Goal: Navigation & Orientation: Find specific page/section

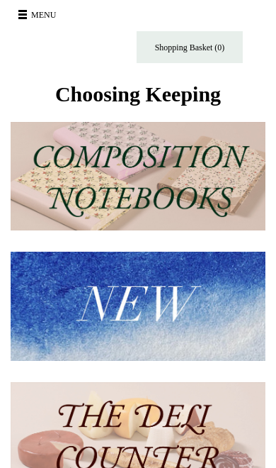
click at [28, 15] on button "Menu" at bounding box center [39, 15] width 50 height 23
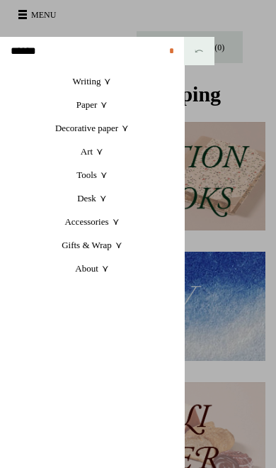
click at [97, 149] on link "Art +" at bounding box center [92, 151] width 184 height 23
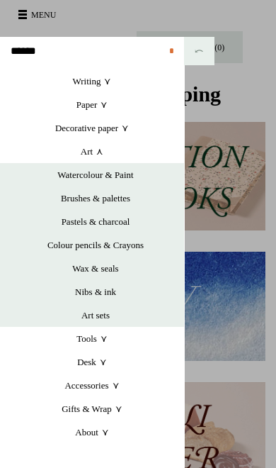
click at [118, 173] on link "Watercolour & Paint" at bounding box center [95, 174] width 177 height 23
click at [121, 221] on link "Pastels & charcoal" at bounding box center [95, 221] width 177 height 23
click at [122, 200] on link "Brushes & palettes" at bounding box center [95, 197] width 177 height 23
click at [112, 291] on link "Nibs & ink" at bounding box center [95, 291] width 177 height 23
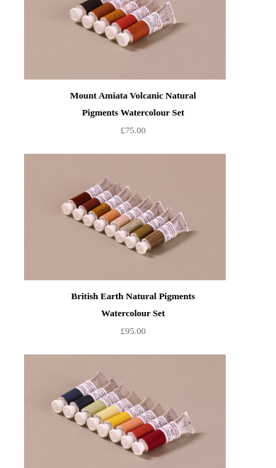
scroll to position [7589, 0]
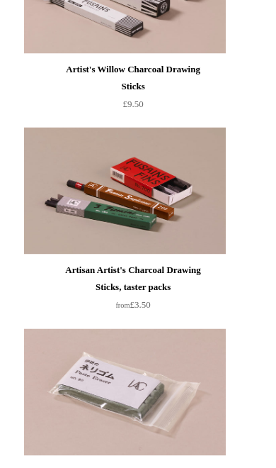
scroll to position [1752, 0]
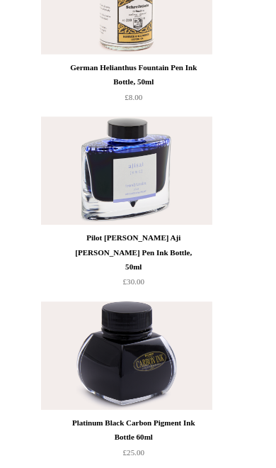
scroll to position [785, 0]
